Goal: Task Accomplishment & Management: Manage account settings

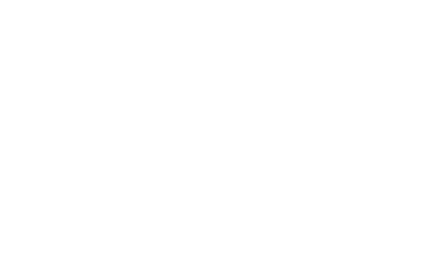
click at [84, 75] on body at bounding box center [220, 133] width 441 height 266
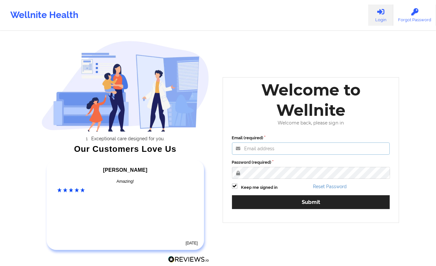
click at [253, 149] on input "Email (required)" at bounding box center [311, 148] width 158 height 12
type input "[EMAIL_ADDRESS][DOMAIN_NAME]"
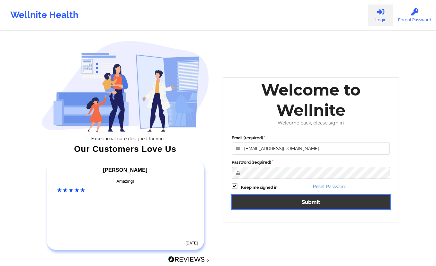
click at [270, 200] on button "Submit" at bounding box center [311, 202] width 158 height 14
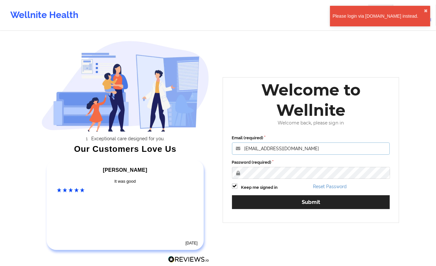
click at [304, 148] on input "[EMAIL_ADDRESS][DOMAIN_NAME]" at bounding box center [311, 148] width 158 height 12
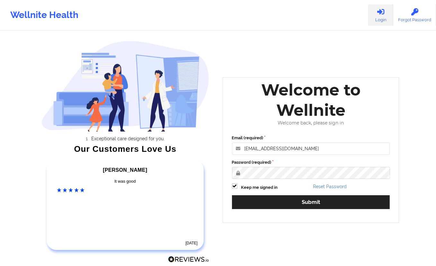
click at [312, 251] on div "Exceptional care designed for you. Our Customers Love Us Alexandra C Amazing! 5…" at bounding box center [217, 134] width 371 height 269
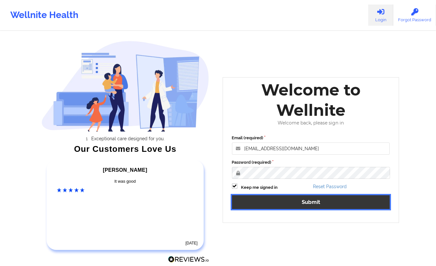
click at [260, 201] on button "Submit" at bounding box center [311, 202] width 158 height 14
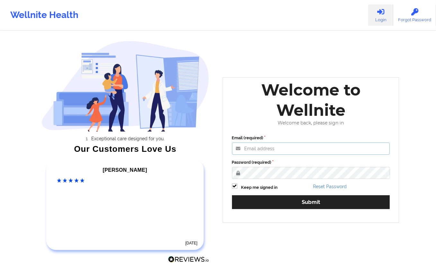
click at [250, 152] on input "Email (required)" at bounding box center [311, 148] width 158 height 12
type input "[EMAIL_ADDRESS][DOMAIN_NAME]"
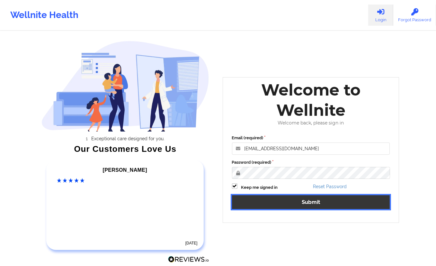
click at [263, 201] on button "Submit" at bounding box center [311, 202] width 158 height 14
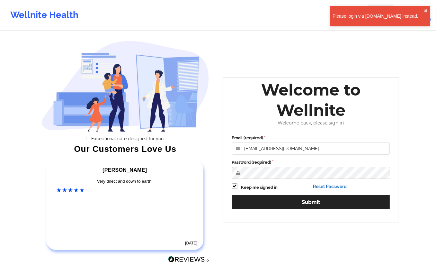
click at [318, 184] on link "Reset Password" at bounding box center [330, 186] width 34 height 5
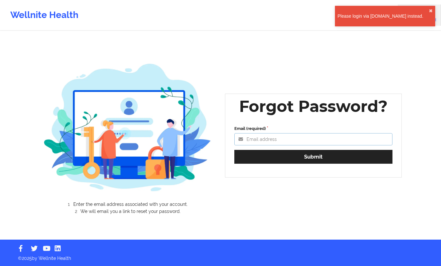
click at [257, 139] on input "Email (required)" at bounding box center [313, 139] width 158 height 12
type input "[EMAIL_ADDRESS][DOMAIN_NAME]"
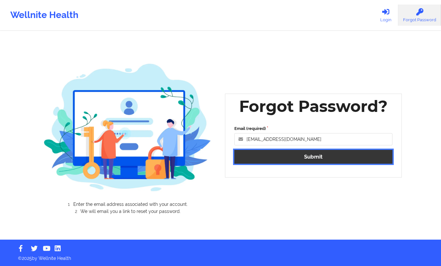
click at [275, 156] on button "Submit" at bounding box center [313, 157] width 158 height 14
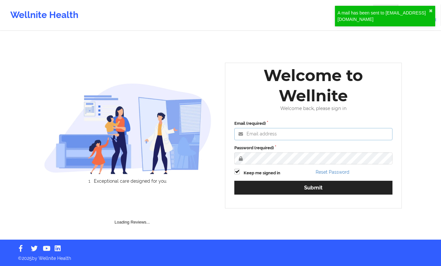
type input "[EMAIL_ADDRESS][DOMAIN_NAME]"
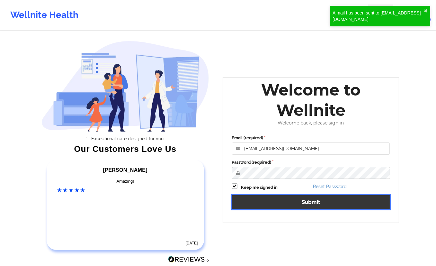
click at [282, 200] on button "Submit" at bounding box center [311, 202] width 158 height 14
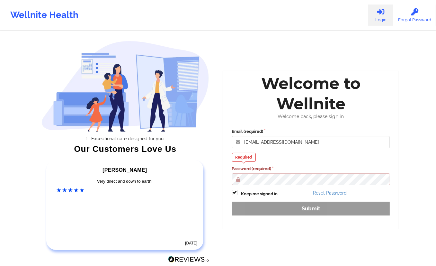
click at [339, 158] on div "Required Password (required)" at bounding box center [311, 169] width 158 height 32
click at [329, 194] on link "Reset Password" at bounding box center [330, 192] width 34 height 5
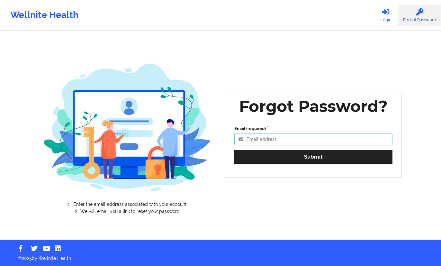
click at [274, 138] on input "Email (required)" at bounding box center [313, 139] width 158 height 12
type input "[EMAIL_ADDRESS][DOMAIN_NAME]"
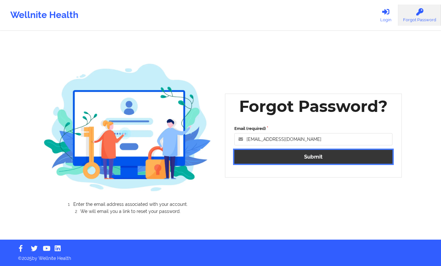
click at [276, 157] on button "Submit" at bounding box center [313, 157] width 158 height 14
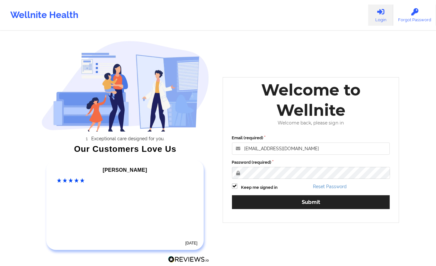
click at [380, 189] on div "Reset Password" at bounding box center [351, 186] width 81 height 7
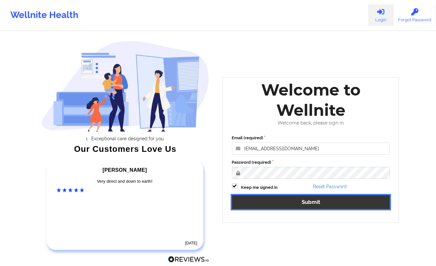
click at [307, 201] on button "Submit" at bounding box center [311, 202] width 158 height 14
click at [367, 203] on button "Submit" at bounding box center [311, 202] width 158 height 14
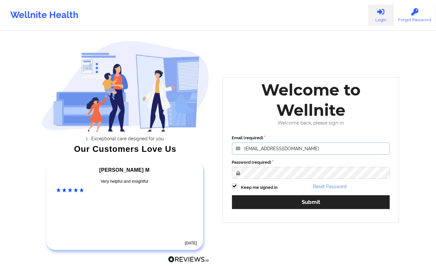
drag, startPoint x: 322, startPoint y: 152, endPoint x: 240, endPoint y: 157, distance: 81.8
click at [240, 157] on div "Email (required) [EMAIL_ADDRESS][DOMAIN_NAME] Password (required) Keep me signe…" at bounding box center [311, 174] width 167 height 88
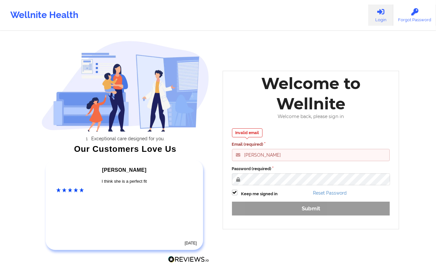
click at [292, 208] on div "Invalid email Email (required) [PERSON_NAME] Password (required) Keep me signed…" at bounding box center [311, 174] width 167 height 101
click at [282, 155] on input "[PERSON_NAME]" at bounding box center [311, 155] width 158 height 12
click at [282, 155] on input "Lave" at bounding box center [311, 155] width 158 height 12
type input "L"
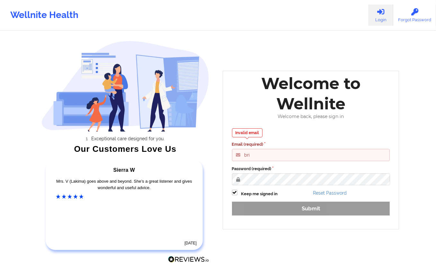
type input "[EMAIL_ADDRESS][DOMAIN_NAME]"
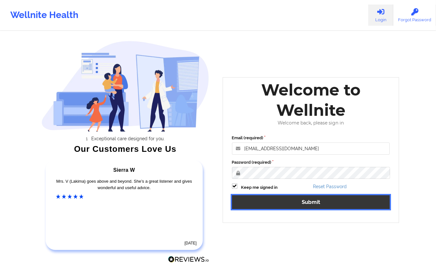
click at [297, 201] on button "Submit" at bounding box center [311, 202] width 158 height 14
